Goal: Information Seeking & Learning: Learn about a topic

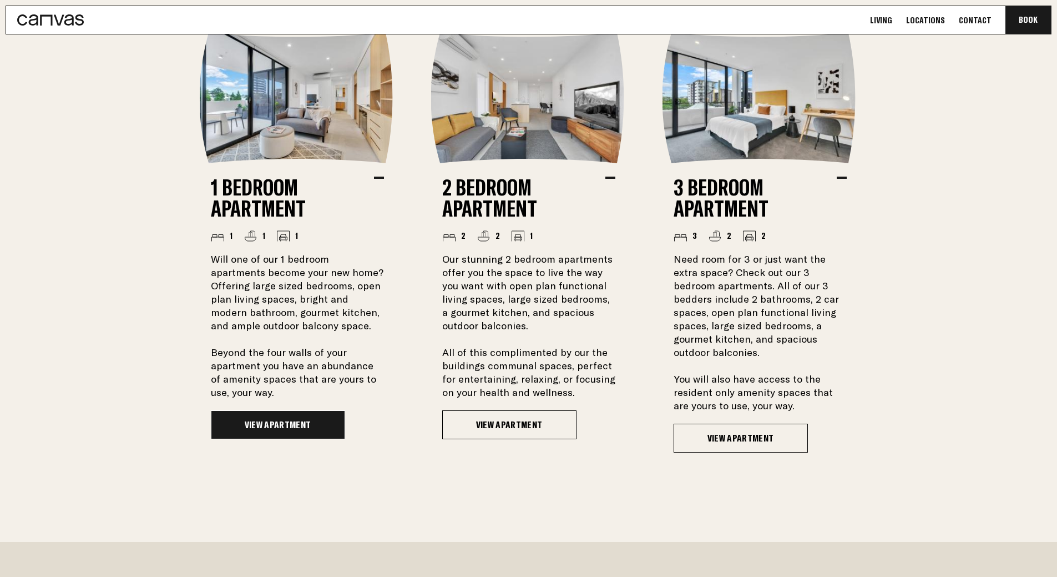
click at [268, 426] on link "View Apartment" at bounding box center [278, 424] width 134 height 29
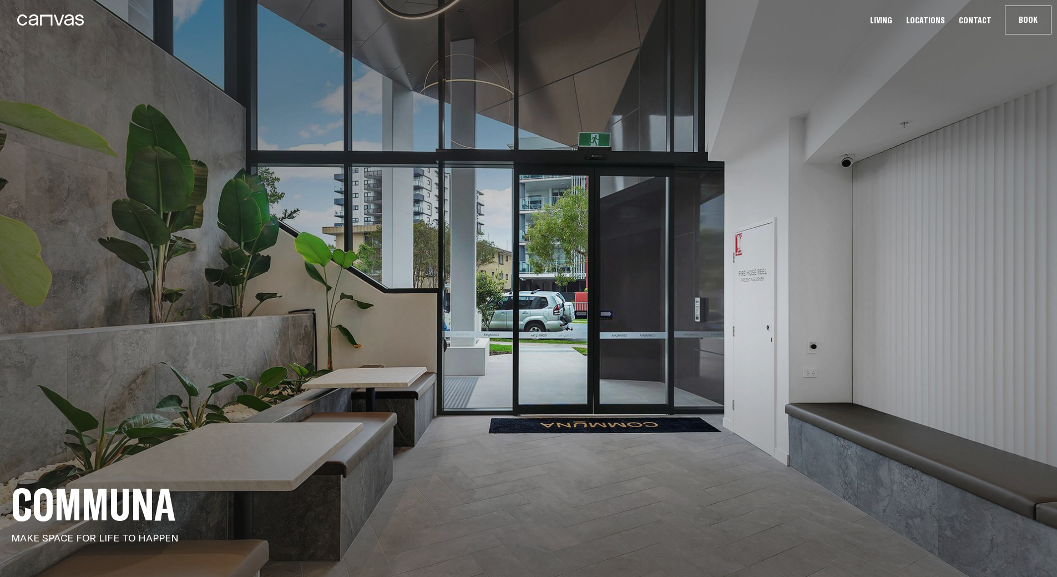
click at [892, 21] on link "Living" at bounding box center [881, 20] width 29 height 12
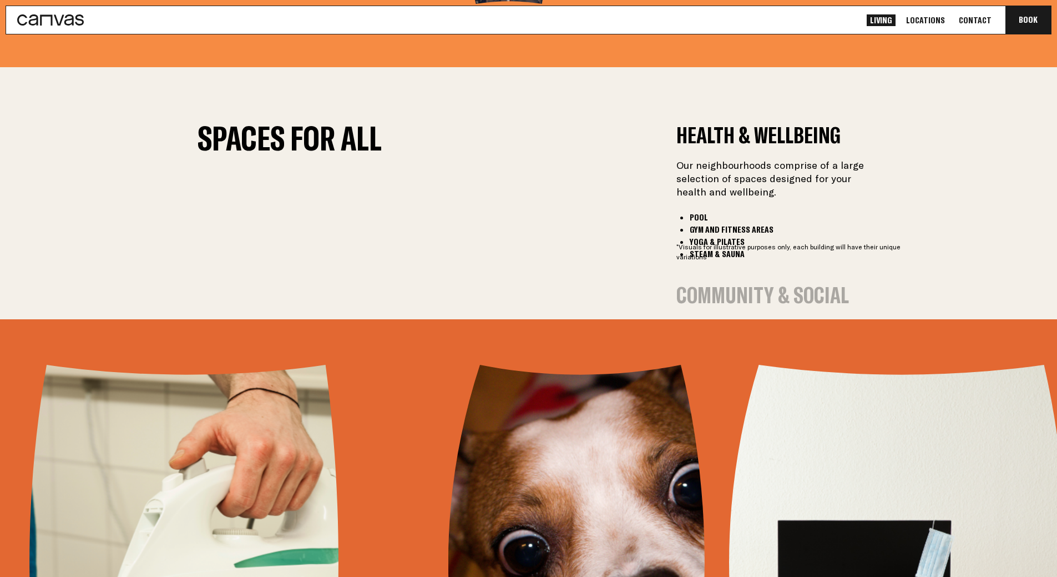
click at [926, 20] on link "Locations" at bounding box center [926, 20] width 46 height 12
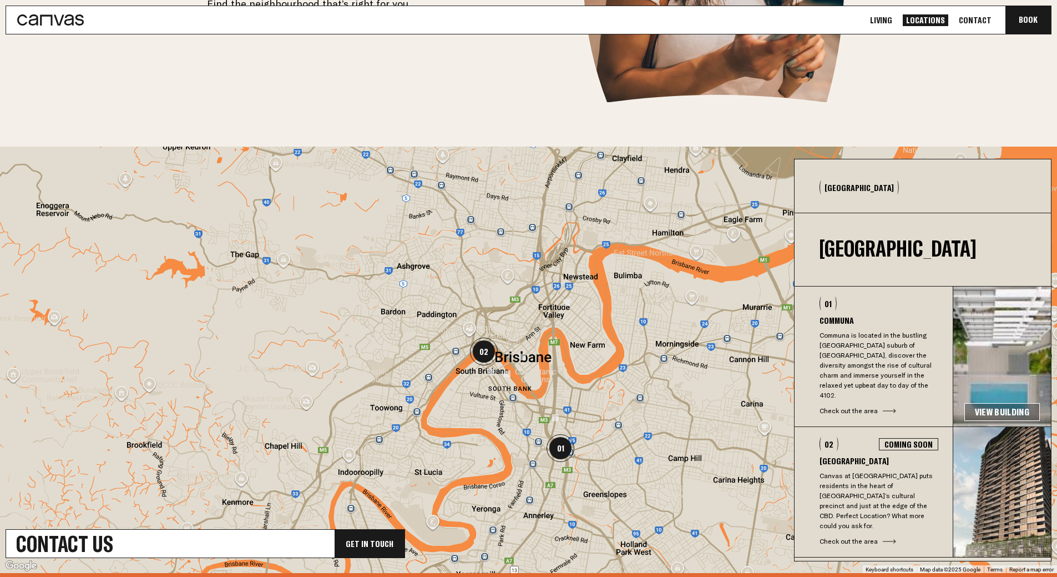
click at [990, 473] on img at bounding box center [1003, 492] width 98 height 130
click at [886, 513] on div "02 Coming Soon South Brisbane Canvas at South Brisbane puts residents in the he…" at bounding box center [874, 491] width 158 height 109
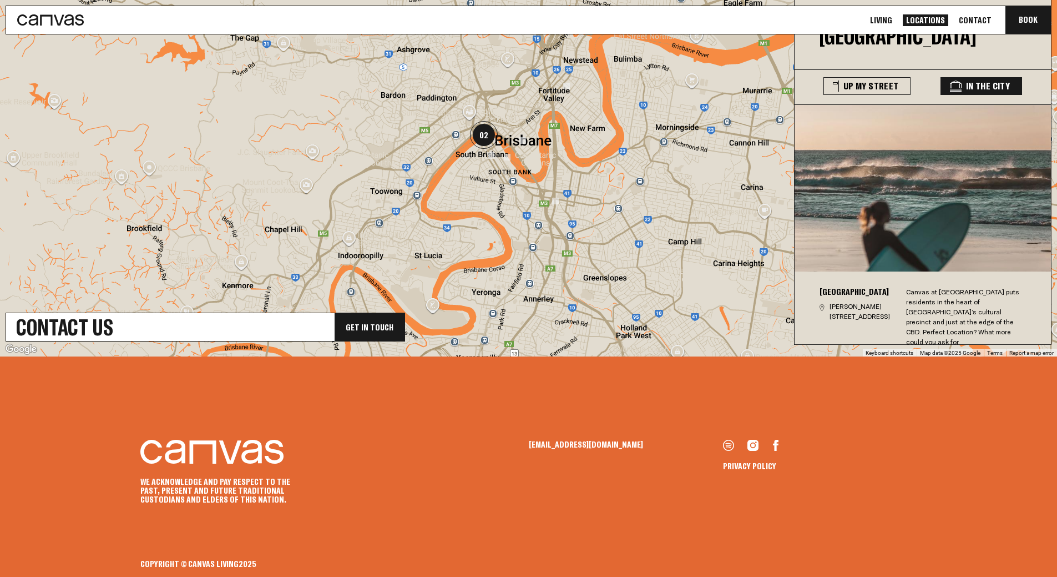
click at [998, 87] on button "In The City" at bounding box center [982, 86] width 82 height 18
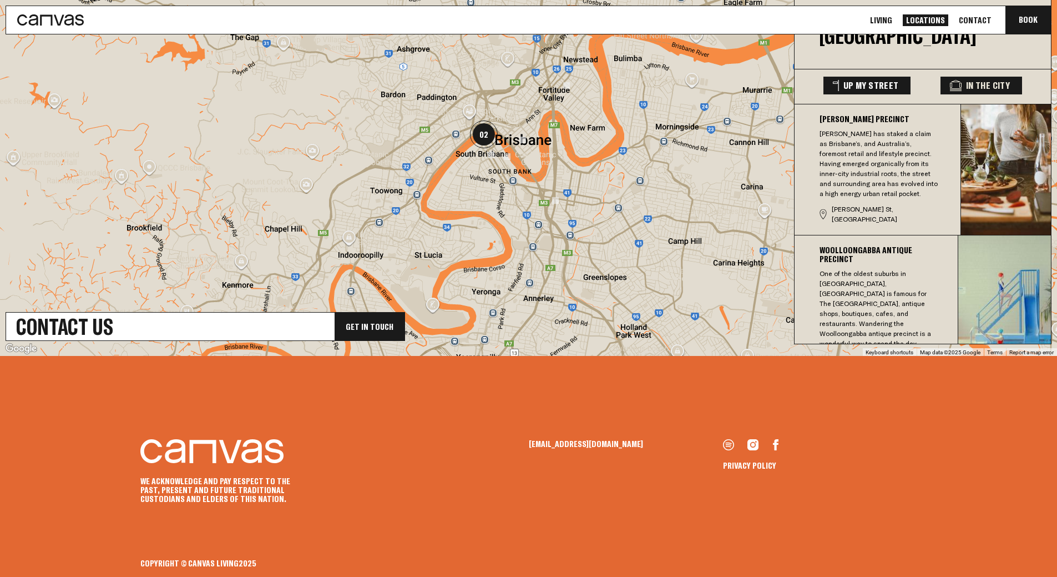
click at [890, 85] on button "Up My Street" at bounding box center [867, 86] width 87 height 18
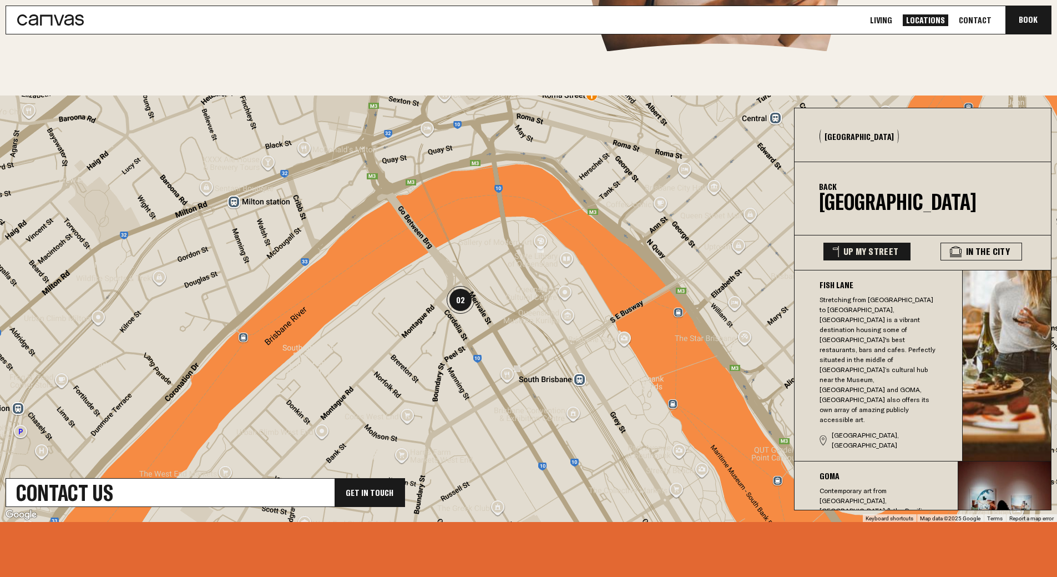
scroll to position [273, 0]
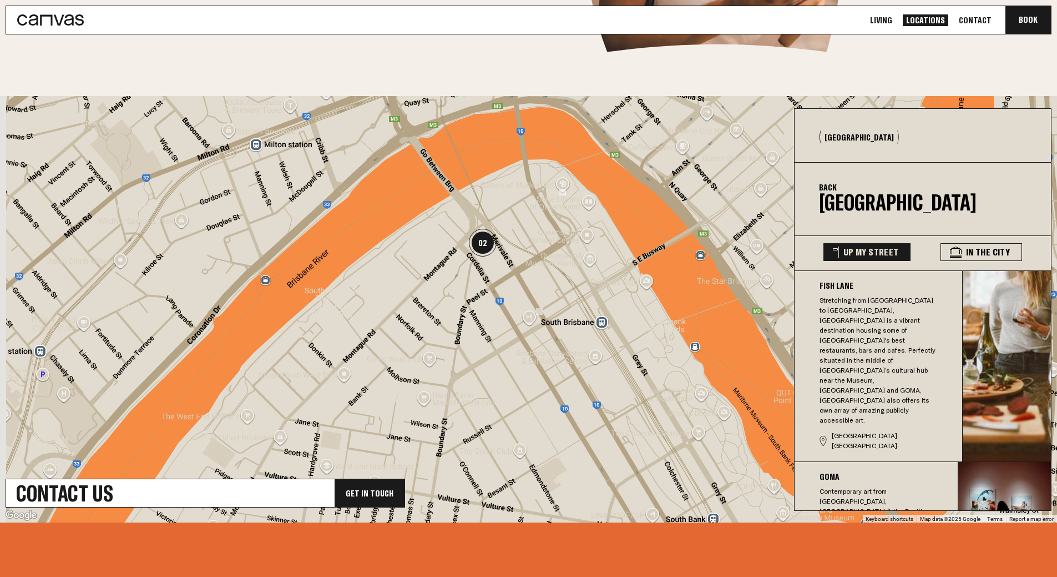
drag, startPoint x: 674, startPoint y: 409, endPoint x: 698, endPoint y: 354, distance: 60.2
click at [698, 354] on div at bounding box center [528, 309] width 1057 height 426
click at [831, 185] on button "Back" at bounding box center [828, 187] width 18 height 9
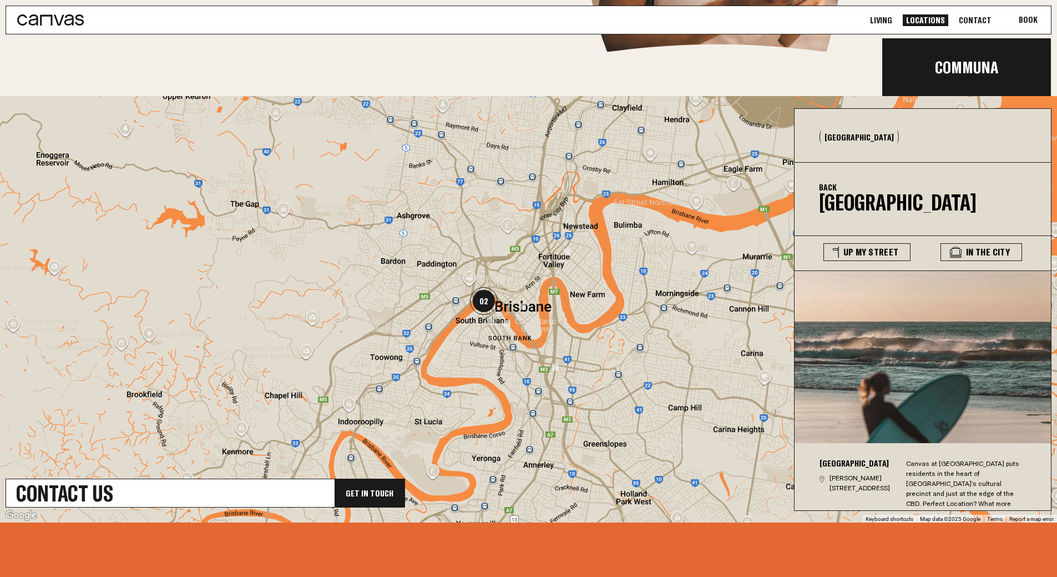
click at [1036, 22] on button "Book Communa" at bounding box center [1029, 20] width 46 height 28
click at [1002, 75] on link "Communa" at bounding box center [967, 67] width 169 height 38
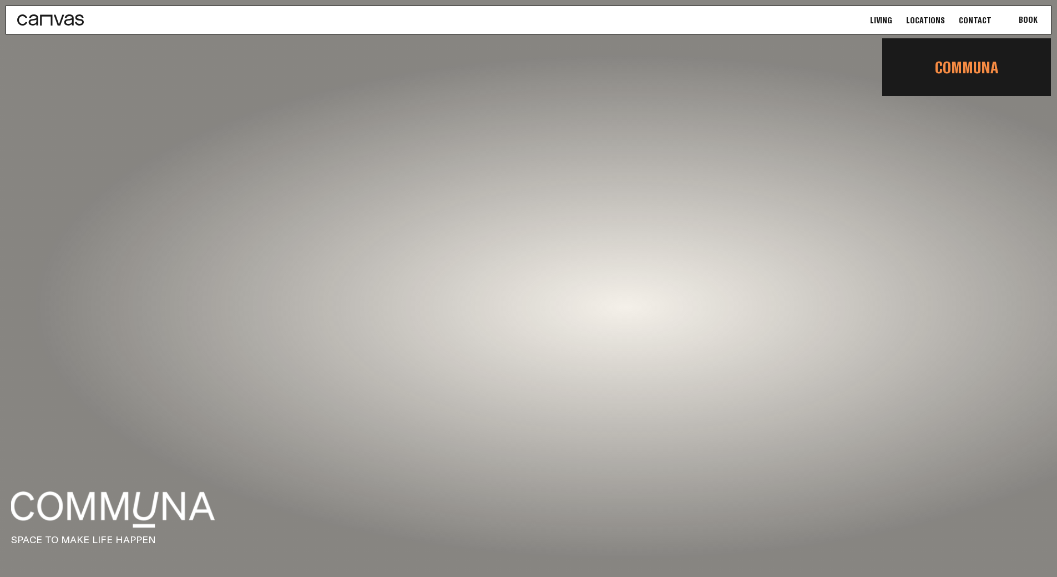
scroll to position [772, 0]
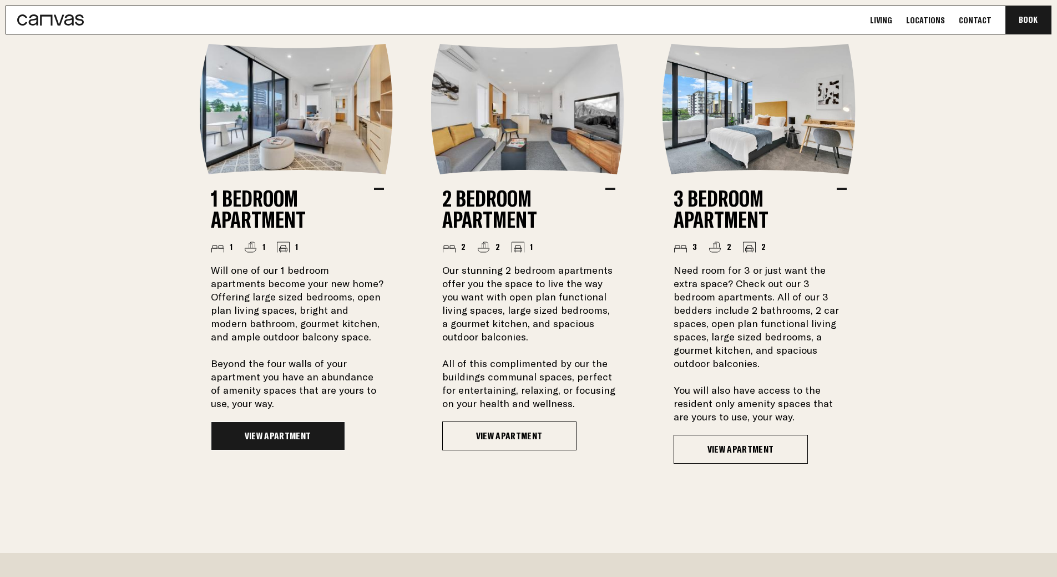
click at [294, 432] on link "View Apartment" at bounding box center [278, 435] width 134 height 29
